Goal: Transaction & Acquisition: Purchase product/service

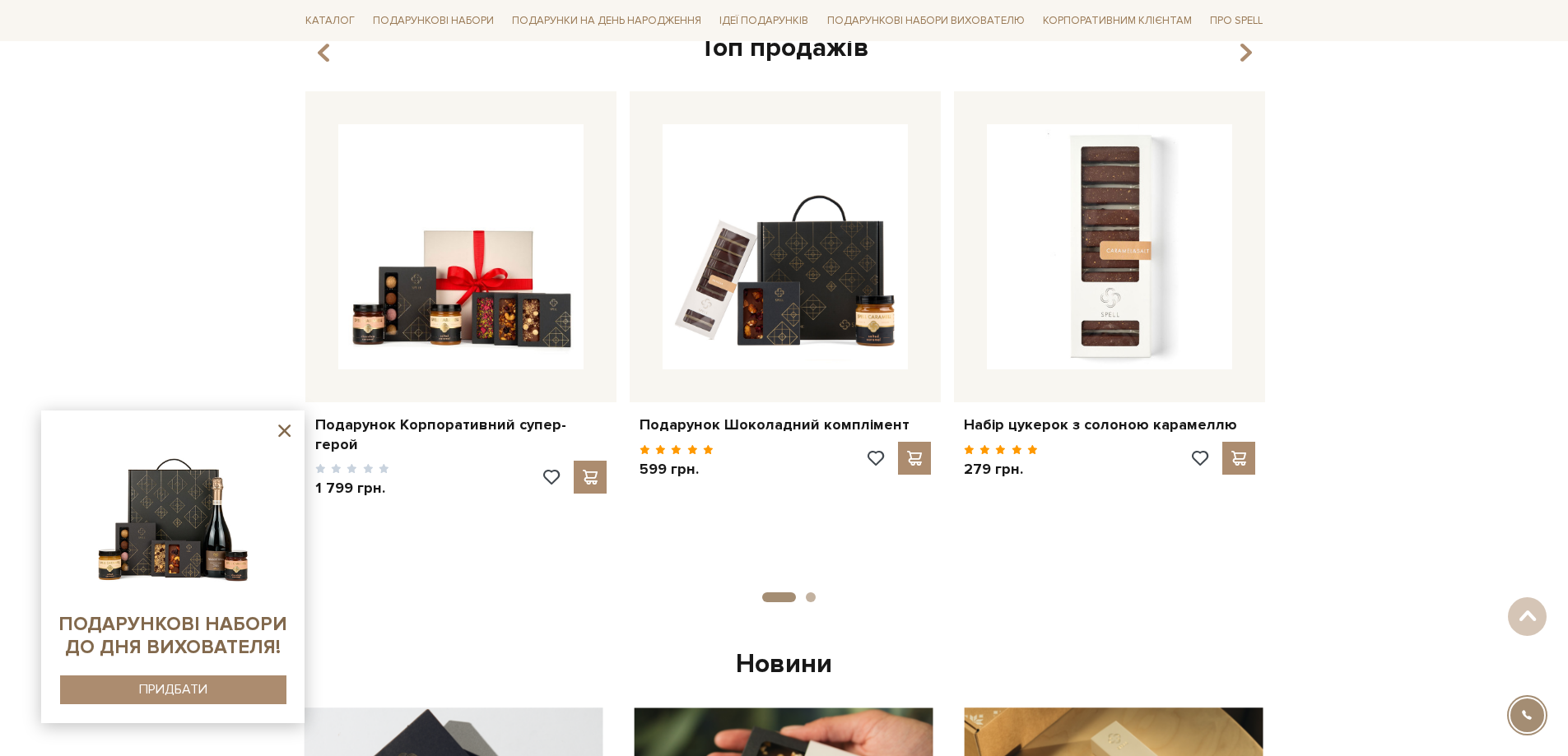
scroll to position [635, 0]
click at [278, 435] on icon at bounding box center [284, 430] width 21 height 21
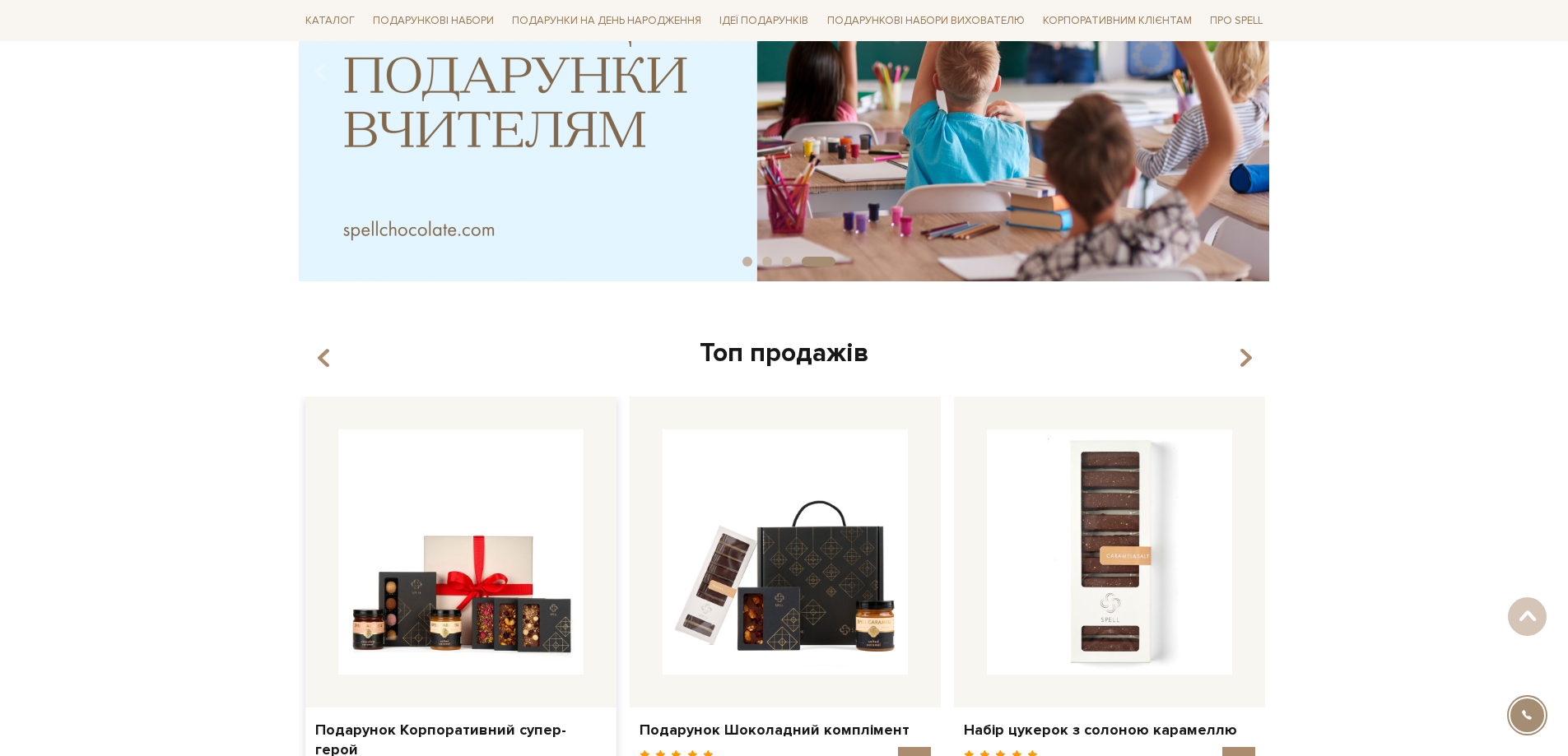
scroll to position [0, 0]
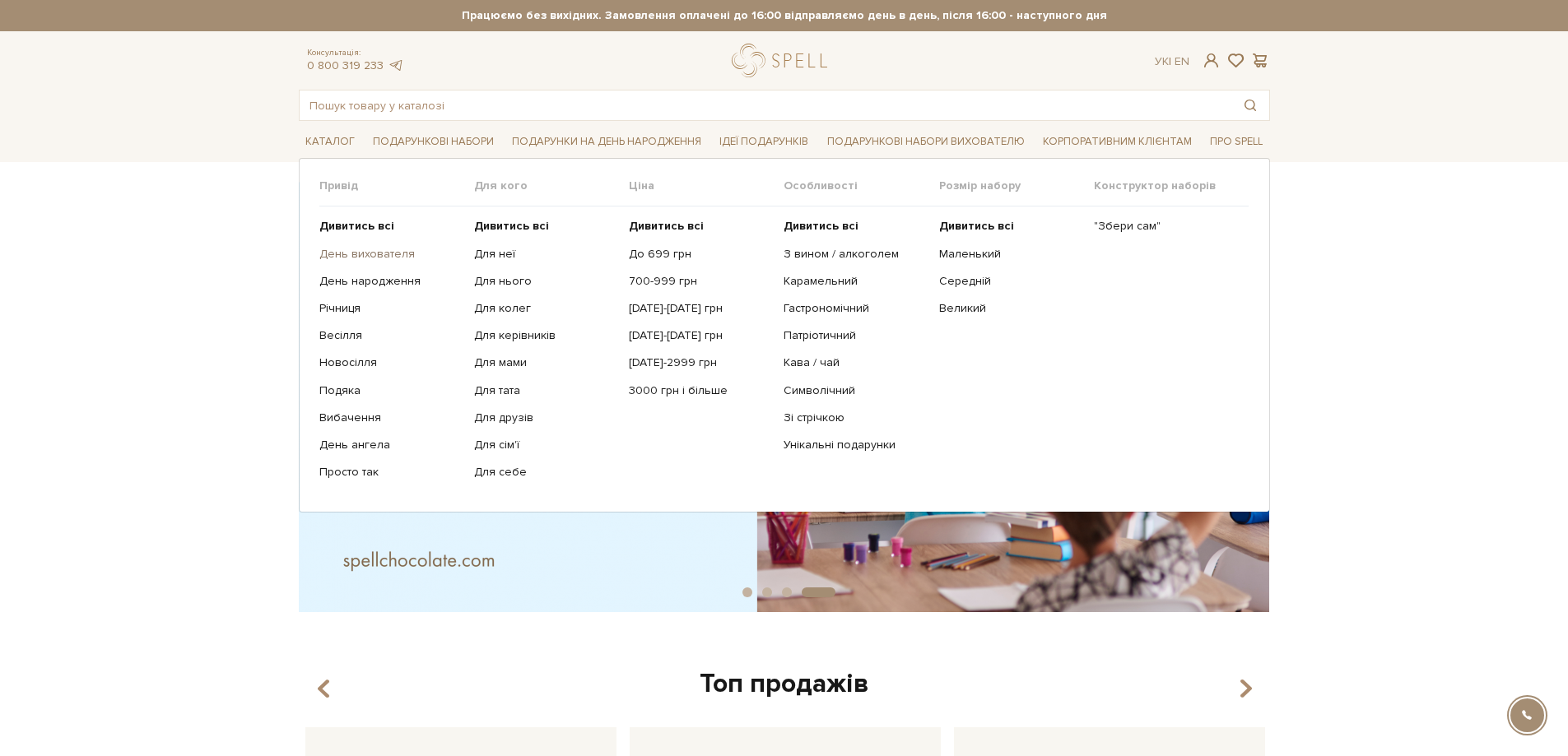
click at [357, 252] on link "День вихователя" at bounding box center [390, 254] width 142 height 15
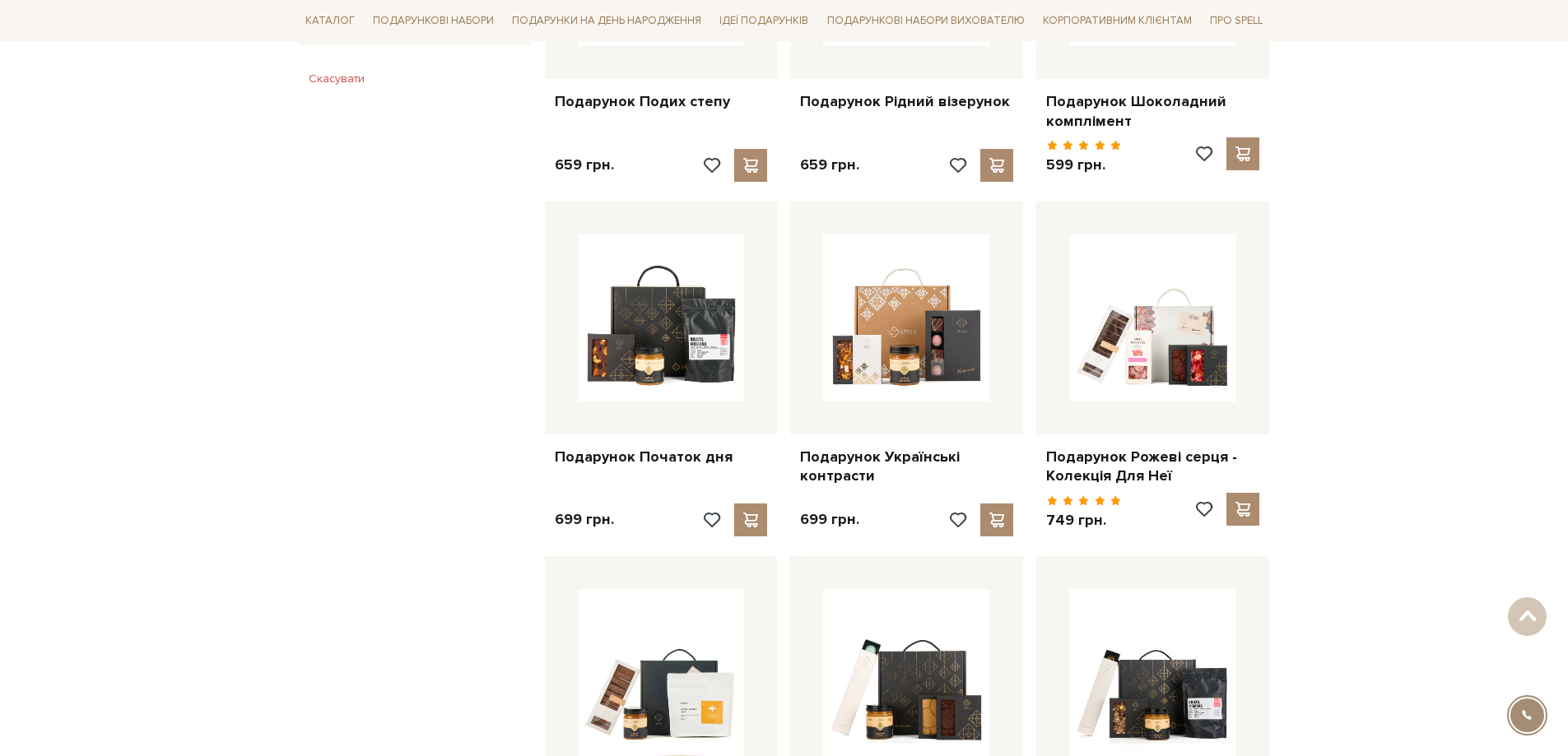
scroll to position [1070, 0]
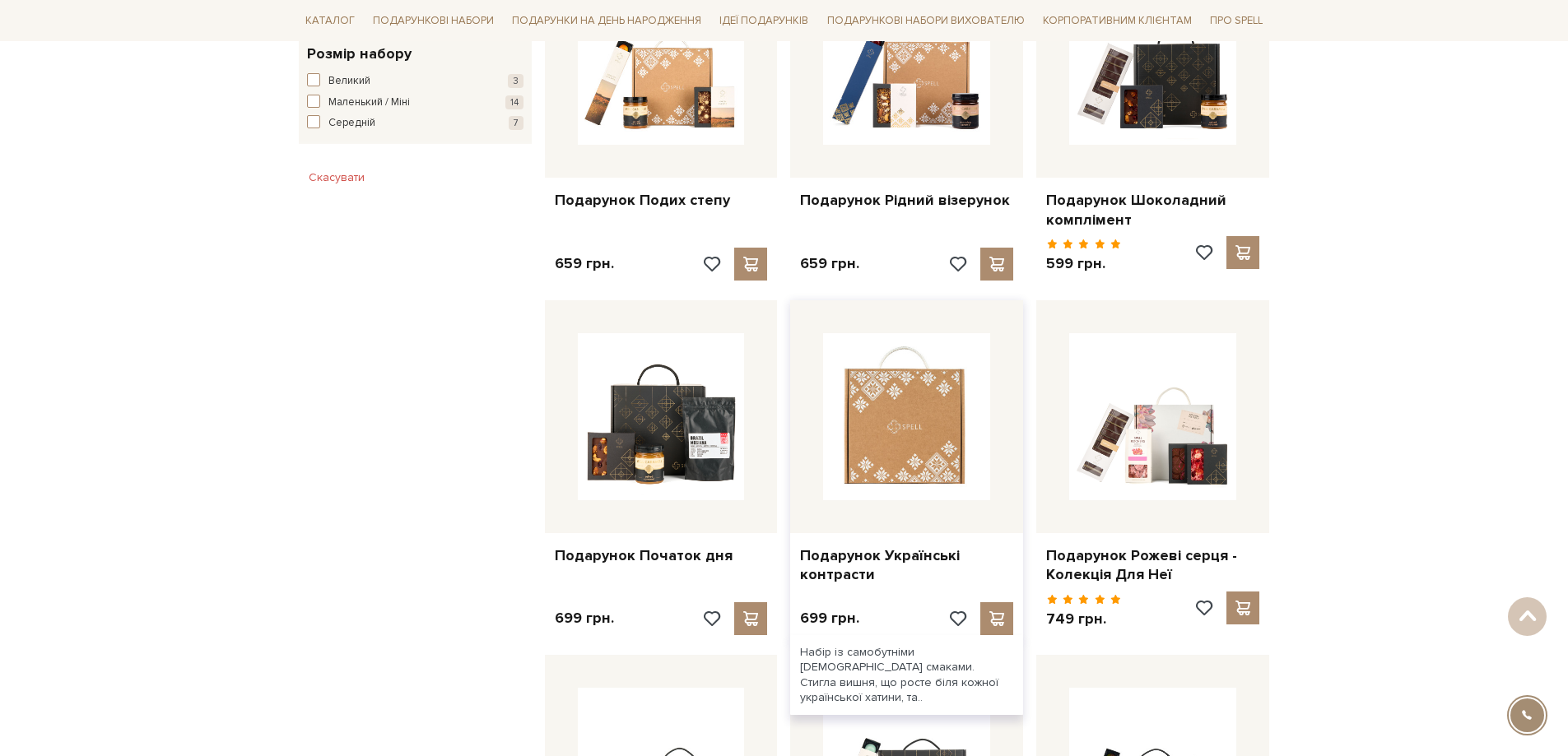
click at [865, 440] on img at bounding box center [907, 417] width 167 height 167
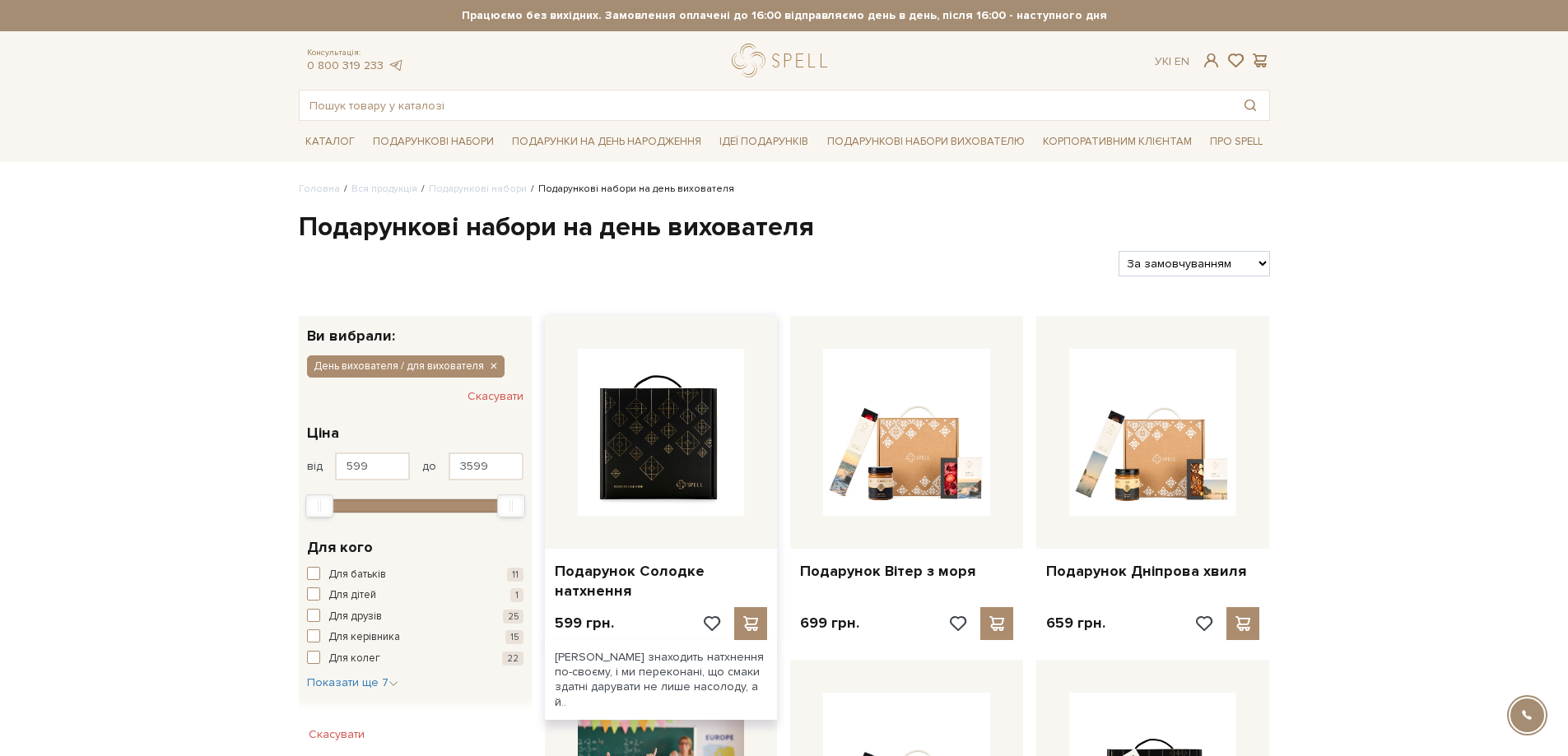
click at [642, 412] on img at bounding box center [661, 432] width 167 height 167
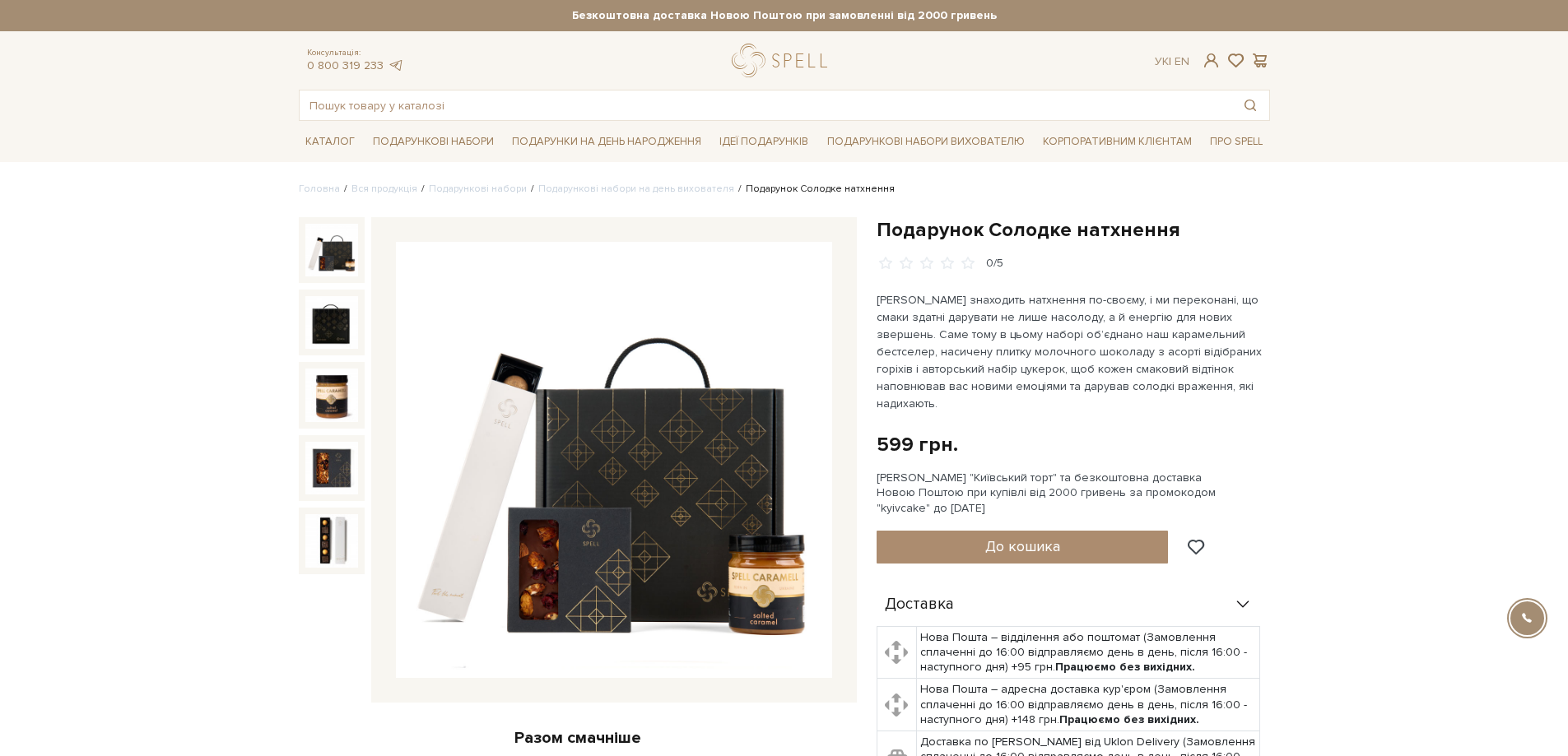
click at [336, 256] on img at bounding box center [331, 250] width 53 height 53
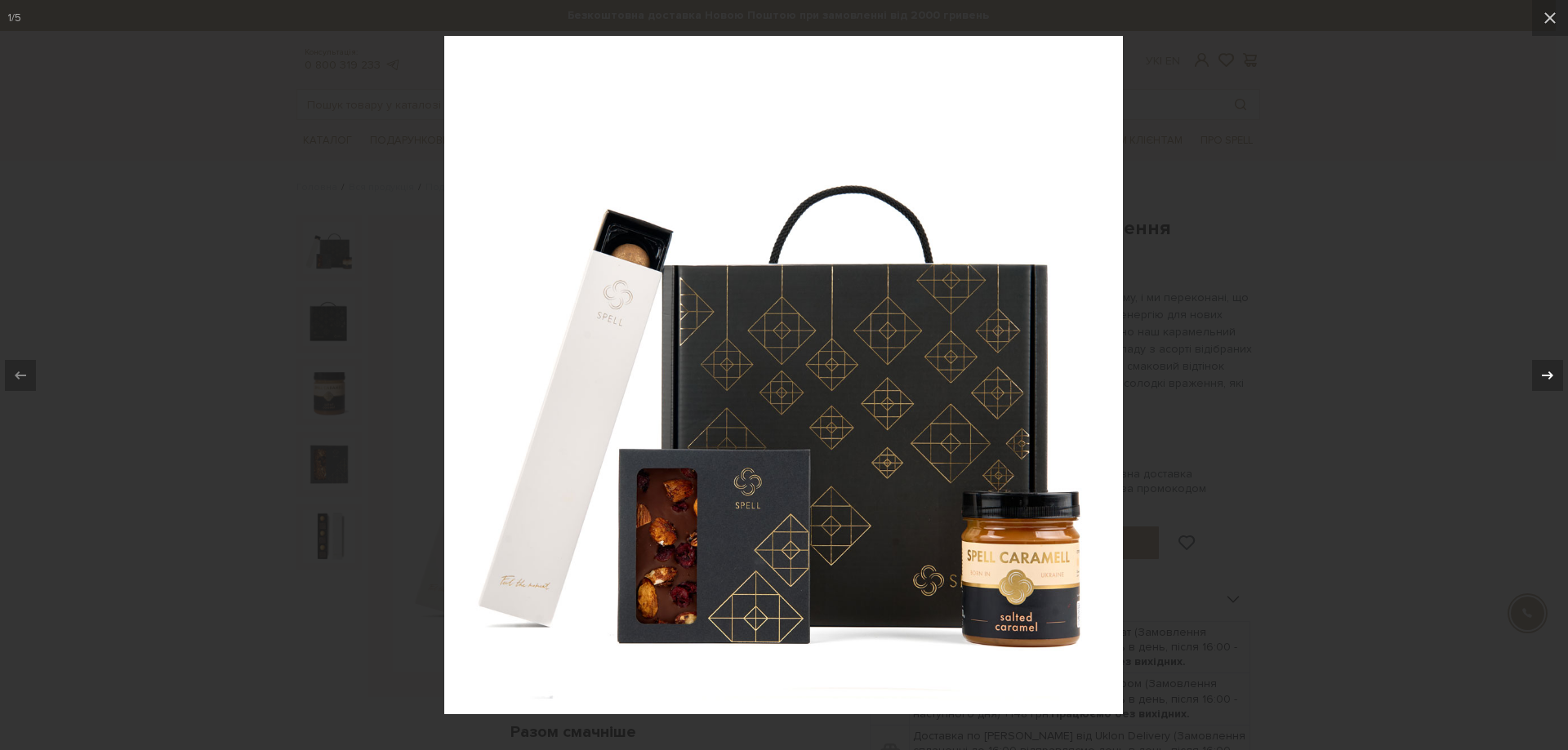
click at [1537, 370] on div at bounding box center [1547, 375] width 31 height 31
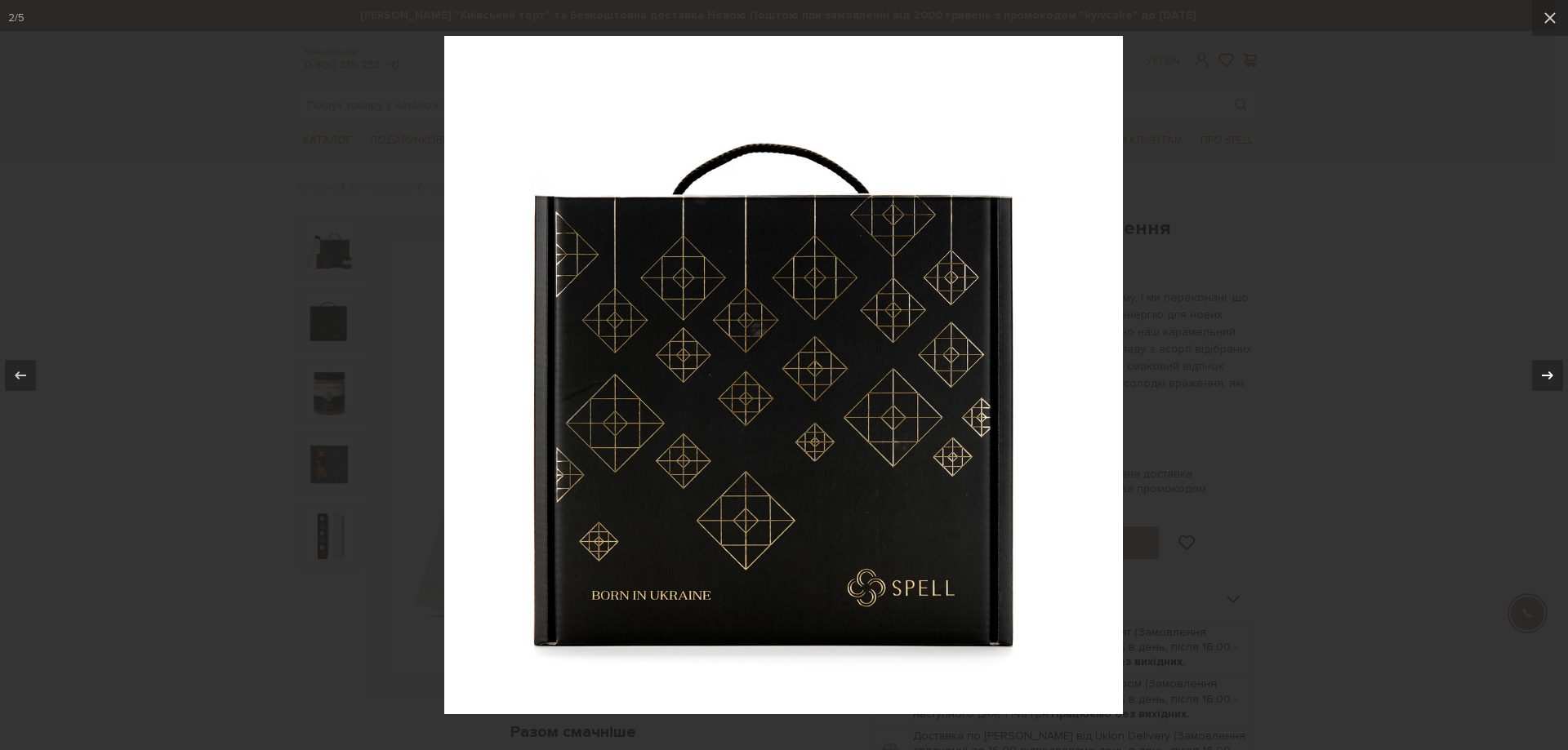
click at [1537, 370] on div at bounding box center [1547, 375] width 31 height 31
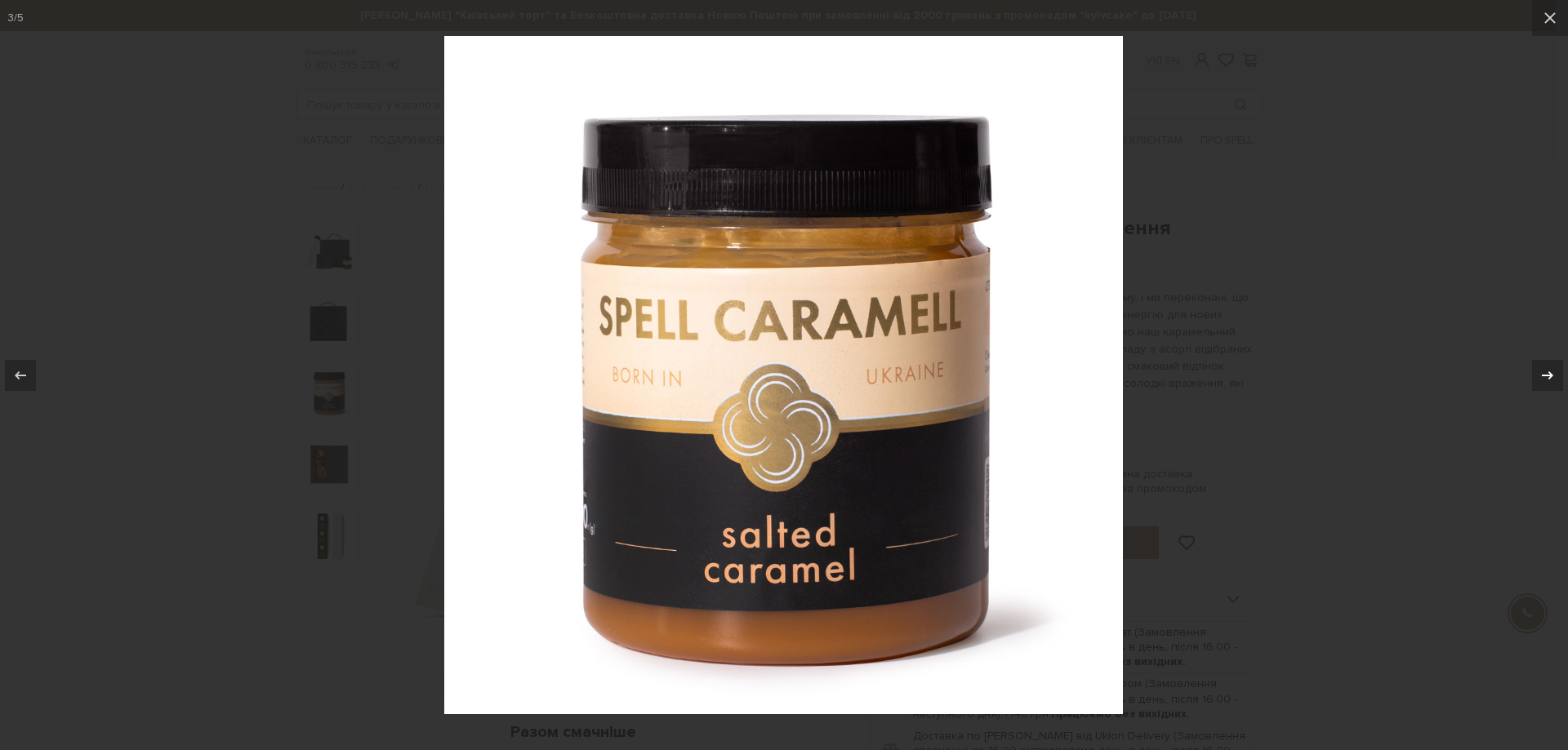
click at [1537, 370] on div at bounding box center [1547, 375] width 31 height 31
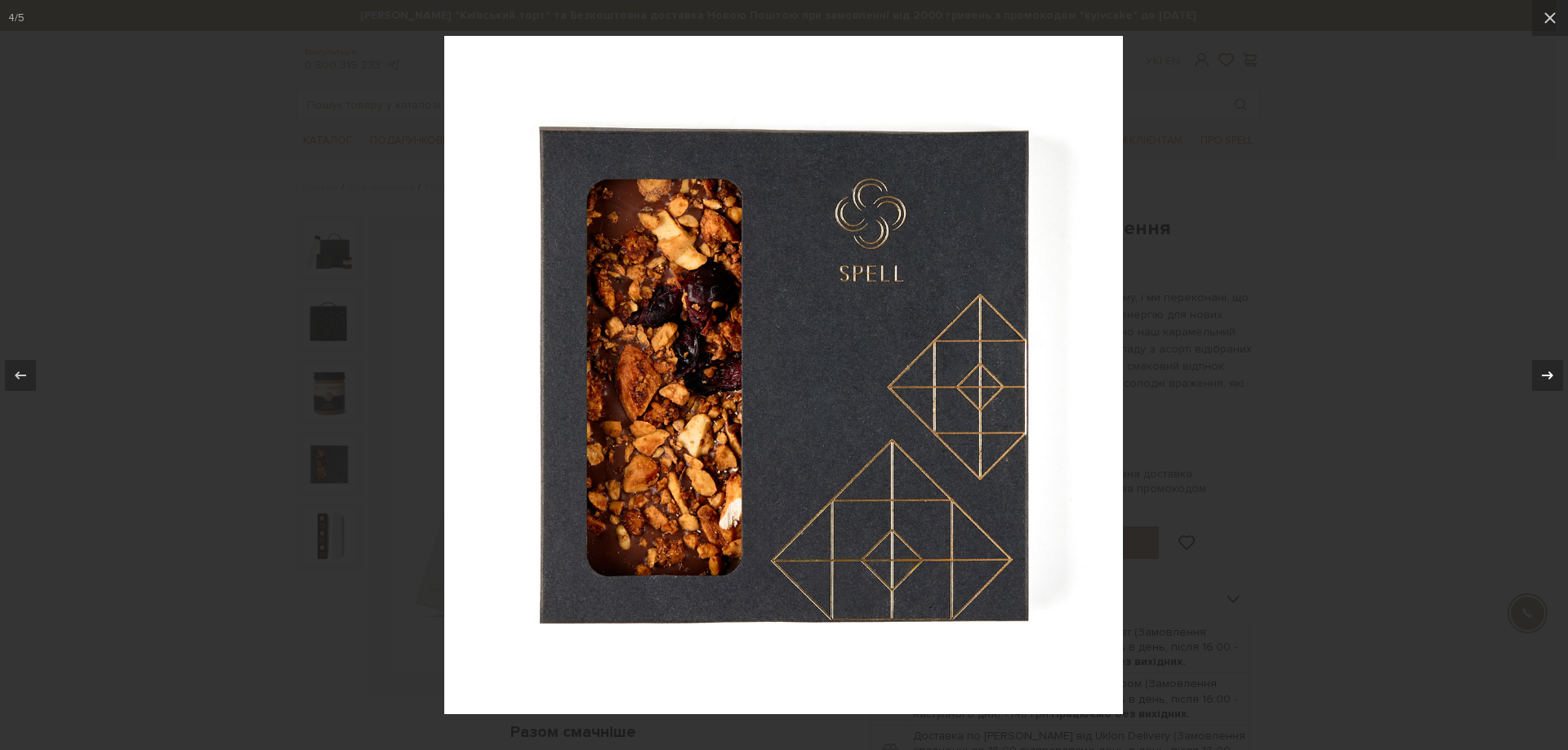
click at [1537, 370] on div at bounding box center [1547, 375] width 31 height 31
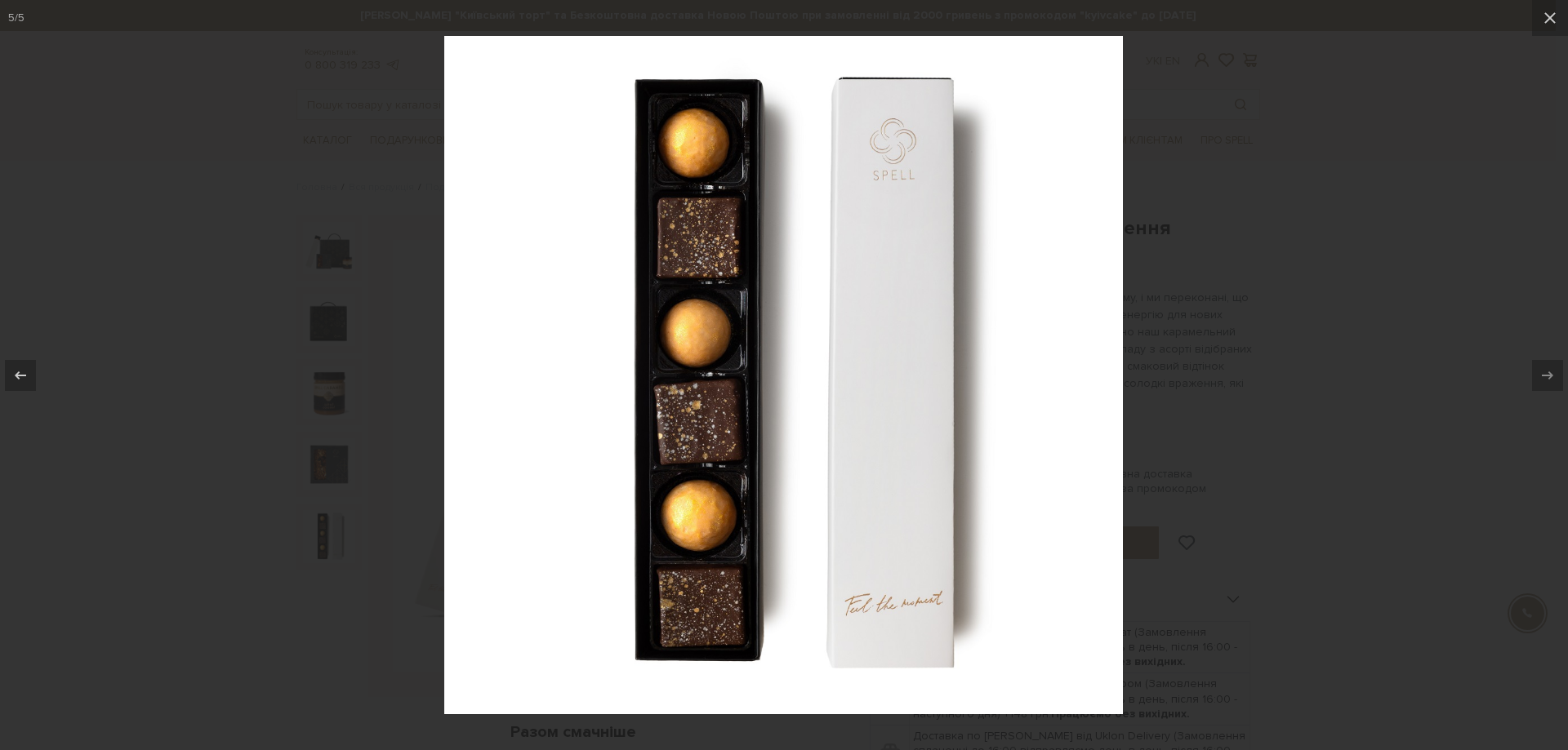
click at [1317, 420] on div at bounding box center [784, 375] width 1568 height 750
